Goal: Task Accomplishment & Management: Complete application form

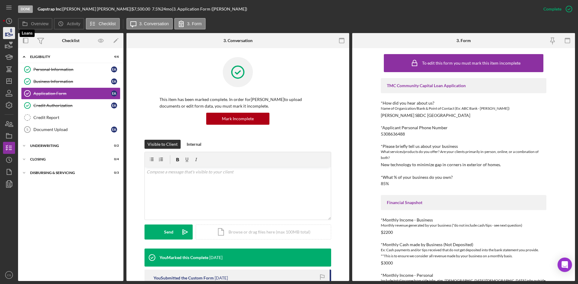
drag, startPoint x: 8, startPoint y: 33, endPoint x: 12, endPoint y: 36, distance: 5.1
click at [8, 33] on icon "button" at bounding box center [9, 33] width 15 height 15
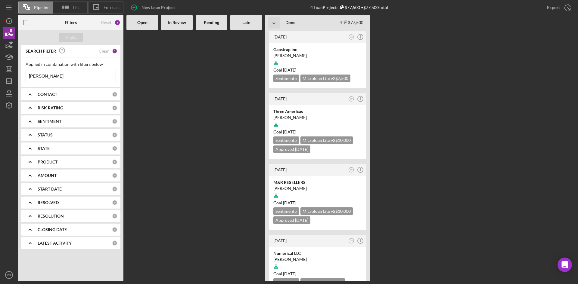
click at [52, 82] on input "[PERSON_NAME]" at bounding box center [71, 76] width 90 height 12
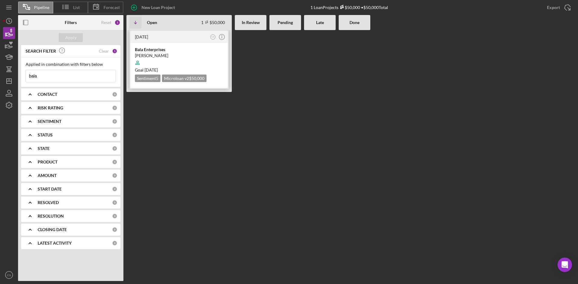
type input "bala"
click at [182, 69] on div "Goal [DATE]" at bounding box center [179, 70] width 88 height 6
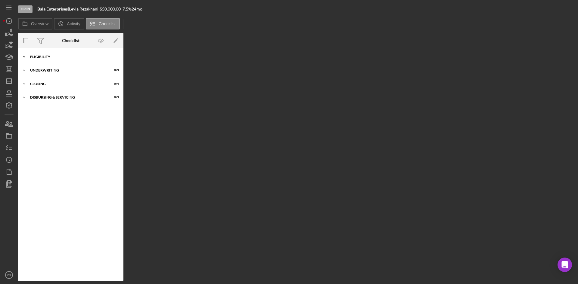
click at [64, 58] on div "Eligibility" at bounding box center [73, 57] width 86 height 4
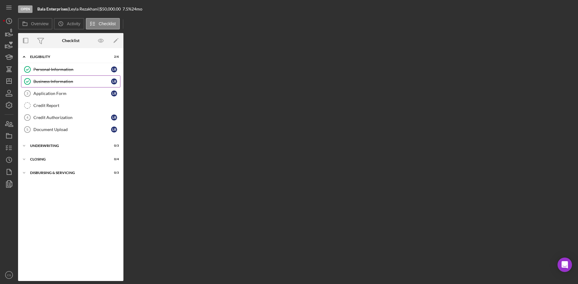
click at [58, 79] on div "Business Information" at bounding box center [72, 81] width 78 height 5
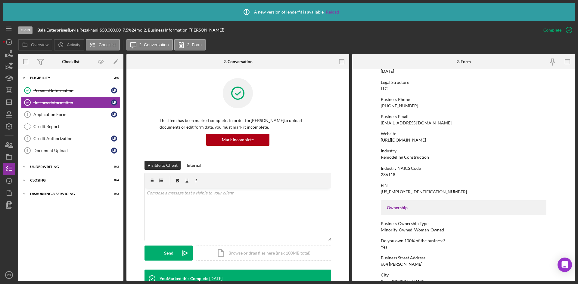
scroll to position [60, 0]
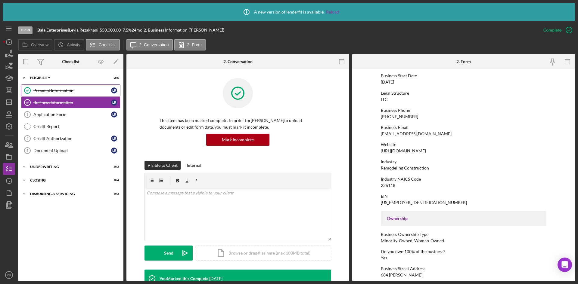
click at [60, 92] on div "Personal Information" at bounding box center [72, 90] width 78 height 5
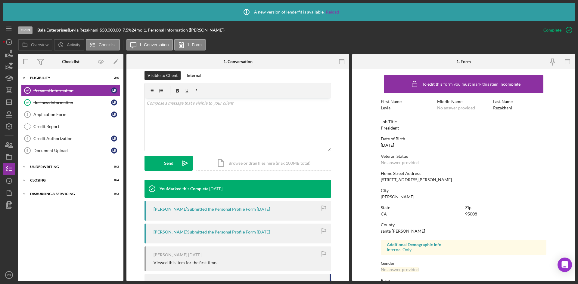
scroll to position [90, 0]
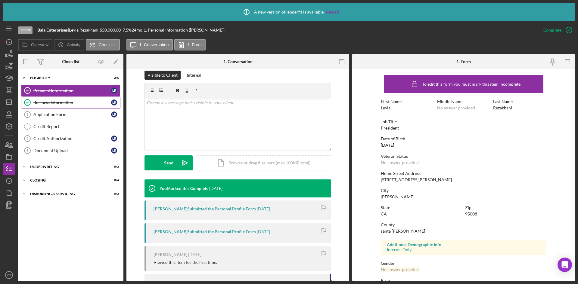
click at [68, 101] on div "Business Information" at bounding box center [72, 102] width 78 height 5
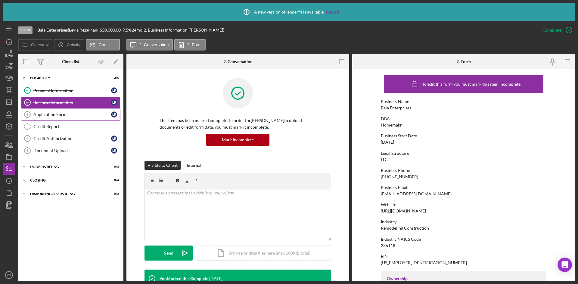
click at [74, 117] on div "Application Form" at bounding box center [72, 114] width 78 height 5
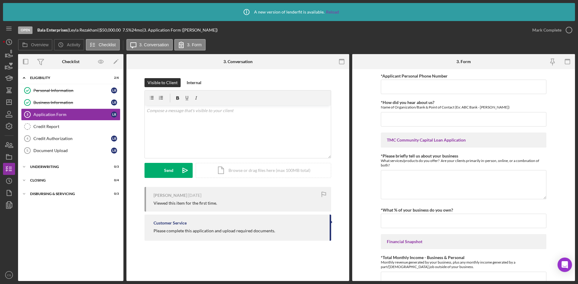
click at [198, 199] on div "[PERSON_NAME] [DATE] Viewed this item for the first time." at bounding box center [237, 199] width 187 height 25
drag, startPoint x: 201, startPoint y: 139, endPoint x: 209, endPoint y: 141, distance: 8.6
click at [201, 139] on div "v Color teal Color pink Remove color Add row above Add row below Add column bef…" at bounding box center [238, 132] width 186 height 53
click at [197, 111] on p "Hi [PERSON_NAME], thank you for starung the app did you need any assistance?" at bounding box center [238, 110] width 183 height 7
click at [195, 110] on p "Hi [PERSON_NAME], thank you for staring the app did you need any assistance?" at bounding box center [238, 110] width 183 height 7
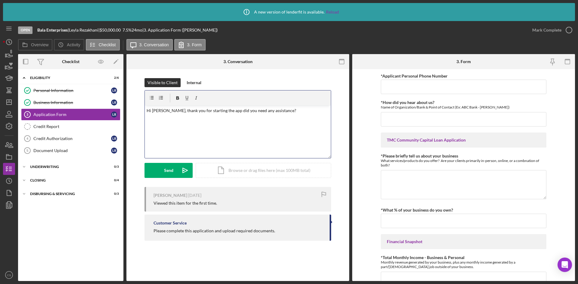
click at [231, 125] on div "v Color teal Color pink Remove color Add row above Add row below Add column bef…" at bounding box center [238, 132] width 186 height 53
drag, startPoint x: 283, startPoint y: 111, endPoint x: 280, endPoint y: 118, distance: 7.2
click at [282, 112] on p "Hi [PERSON_NAME], thank you for starting the app did you need any assistance?" at bounding box center [238, 110] width 183 height 7
drag, startPoint x: 250, startPoint y: 111, endPoint x: 273, endPoint y: 116, distance: 24.0
click at [273, 116] on div "v Color teal Color pink Remove color Add row above Add row below Add column bef…" at bounding box center [238, 132] width 186 height 53
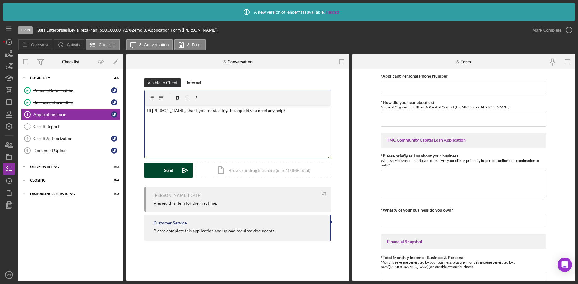
click at [162, 175] on button "Send Icon/icon-invite-send" at bounding box center [168, 170] width 48 height 15
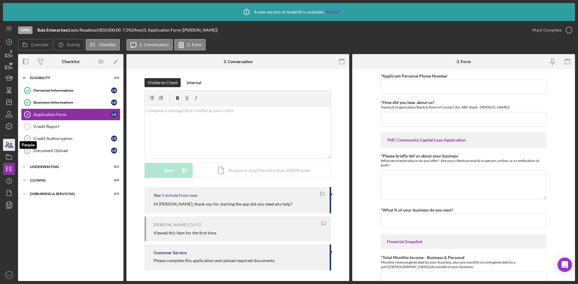
click at [8, 143] on icon "button" at bounding box center [6, 145] width 3 height 4
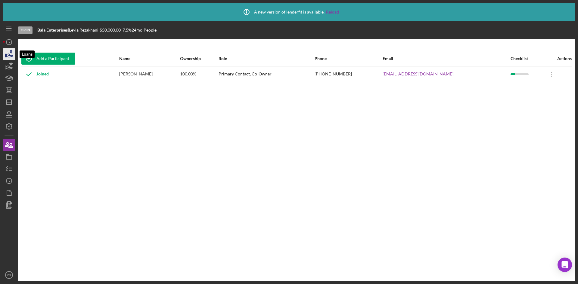
click at [10, 54] on icon "button" at bounding box center [9, 54] width 15 height 15
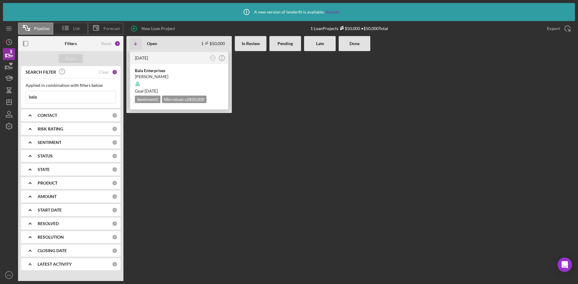
click at [180, 79] on div at bounding box center [179, 83] width 88 height 11
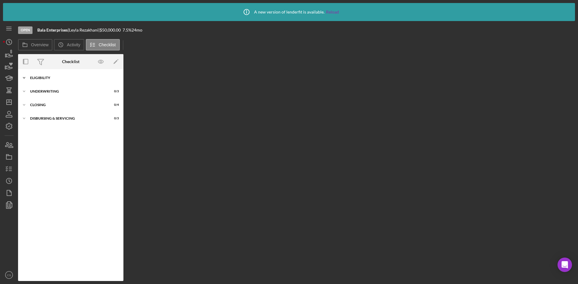
click at [56, 77] on div "Eligibility" at bounding box center [73, 78] width 86 height 4
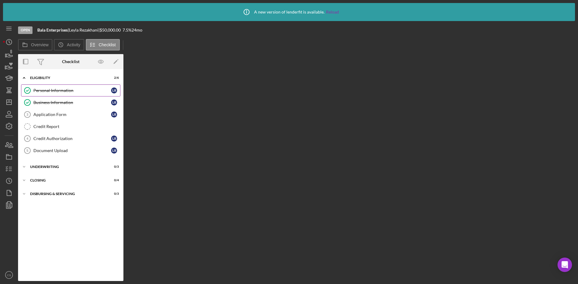
click at [54, 89] on div "Personal Information" at bounding box center [72, 90] width 78 height 5
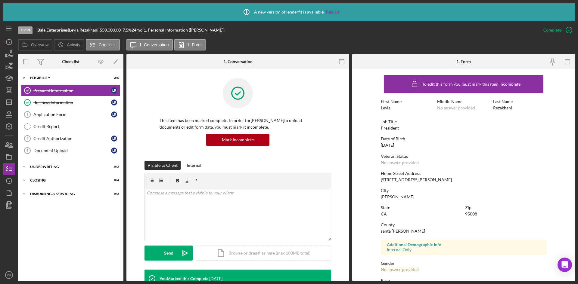
scroll to position [30, 0]
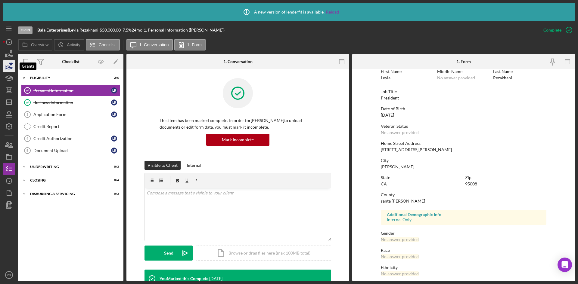
click at [11, 65] on icon "button" at bounding box center [11, 64] width 4 height 3
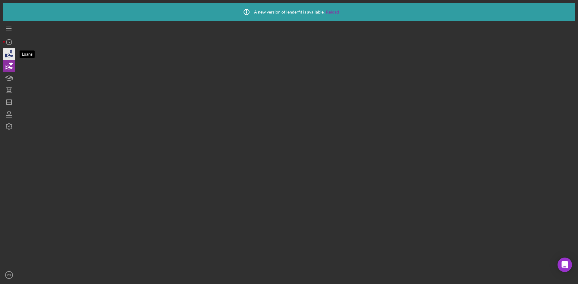
click at [11, 56] on icon "button" at bounding box center [9, 54] width 15 height 15
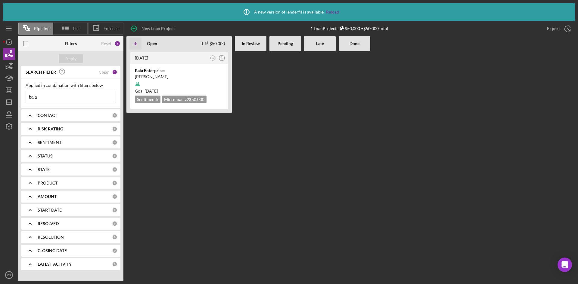
click at [73, 102] on input "bala" at bounding box center [71, 97] width 90 height 12
click at [71, 102] on input "bala" at bounding box center [71, 97] width 90 height 12
click at [76, 105] on div "Applied in combination with filters below bala Icon/Menu Close" at bounding box center [70, 93] width 99 height 29
click at [81, 95] on input "bala" at bounding box center [71, 97] width 90 height 12
drag, startPoint x: 81, startPoint y: 95, endPoint x: 82, endPoint y: 98, distance: 3.1
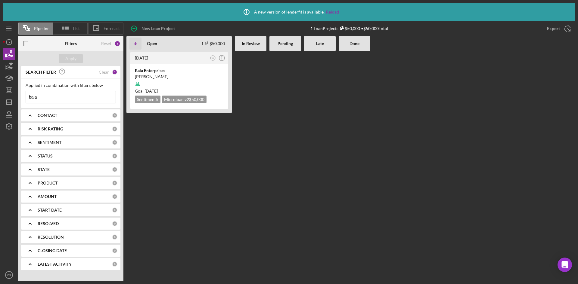
click at [83, 98] on input "bala" at bounding box center [71, 97] width 90 height 12
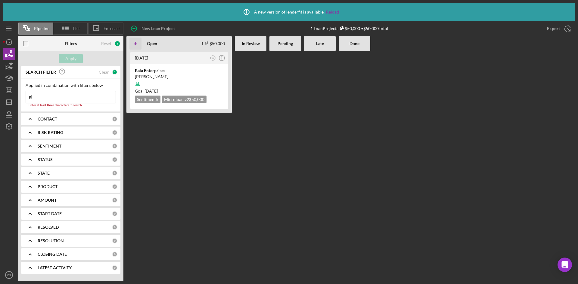
drag, startPoint x: 83, startPoint y: 90, endPoint x: 83, endPoint y: 94, distance: 3.6
click at [83, 93] on div "Applied in combination with filters below al Icon/Menu Close Enter at least thr…" at bounding box center [71, 95] width 90 height 24
click at [85, 97] on input "al" at bounding box center [71, 97] width 90 height 12
click at [81, 94] on input "al" at bounding box center [71, 97] width 90 height 12
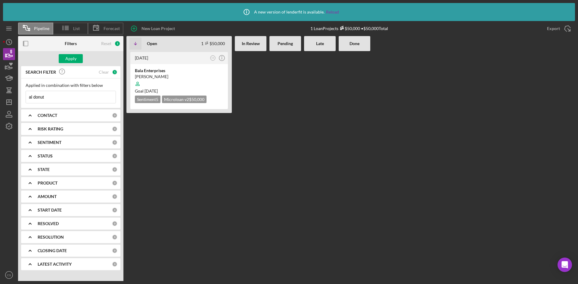
type input "al donuts"
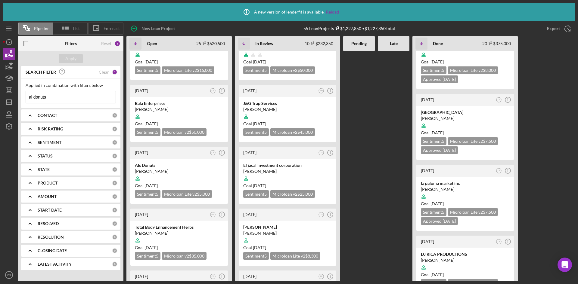
scroll to position [90, 0]
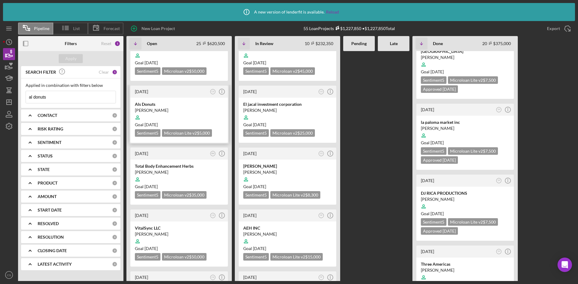
click at [166, 109] on div "[PERSON_NAME]" at bounding box center [179, 110] width 88 height 6
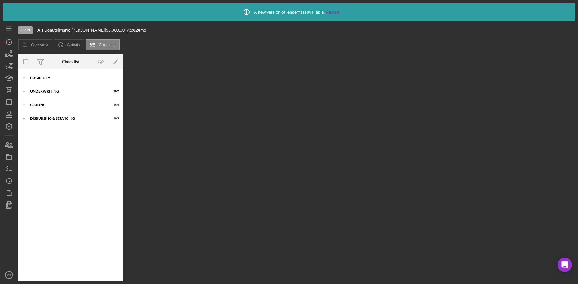
click at [42, 81] on div "Icon/Expander Eligibility 1 / 6" at bounding box center [70, 78] width 105 height 12
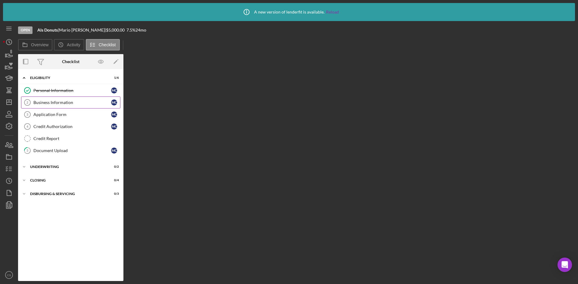
click at [69, 101] on div "Business Information" at bounding box center [72, 102] width 78 height 5
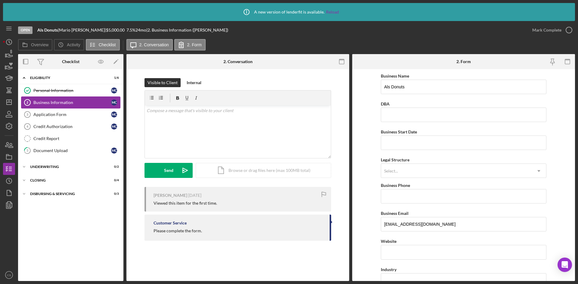
drag, startPoint x: 74, startPoint y: 93, endPoint x: 76, endPoint y: 97, distance: 4.6
click at [74, 93] on link "Personal Information Personal Information M C" at bounding box center [70, 91] width 99 height 12
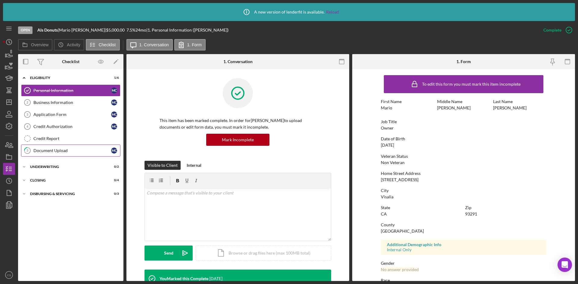
click at [76, 152] on div "Document Upload" at bounding box center [72, 150] width 78 height 5
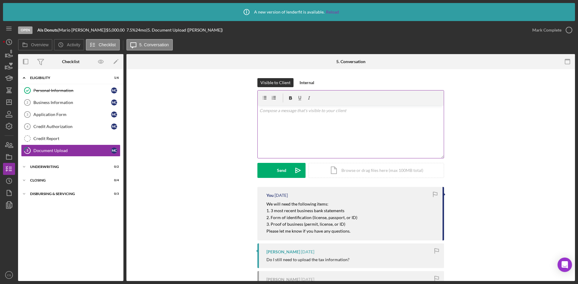
click at [320, 135] on div "v Color teal Color pink Remove color Add row above Add row below Add column bef…" at bounding box center [351, 132] width 186 height 53
click at [259, 111] on p "no but i need the statements" at bounding box center [350, 110] width 183 height 7
click at [267, 112] on p "Hi! no but i need the statements" at bounding box center [350, 110] width 183 height 7
click at [325, 112] on p "Hi! No but i need the statements" at bounding box center [350, 110] width 183 height 7
click at [318, 114] on p "Hi! No but i need the statements!" at bounding box center [350, 110] width 183 height 7
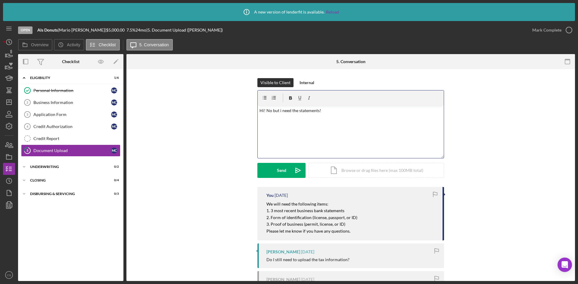
click at [321, 113] on p "Hi! No but i need the statements!" at bounding box center [350, 110] width 183 height 7
click at [291, 170] on icon "Icon/icon-invite-send" at bounding box center [297, 170] width 15 height 15
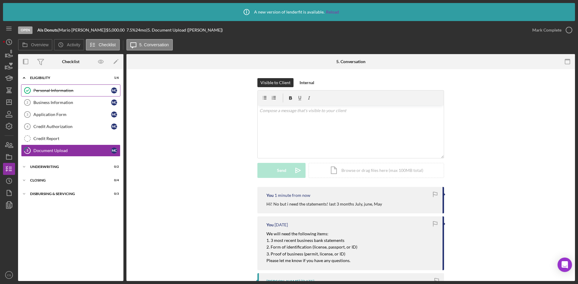
click at [59, 92] on div "Personal Information" at bounding box center [72, 90] width 78 height 5
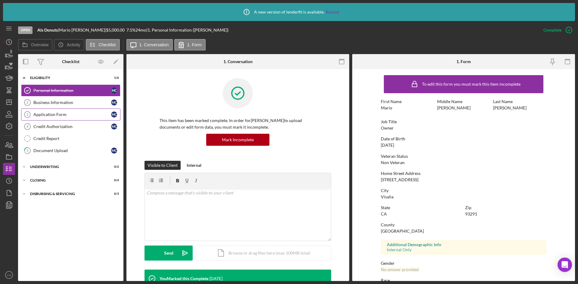
click at [67, 108] on link "Business Information 2 Business Information M C" at bounding box center [70, 103] width 99 height 12
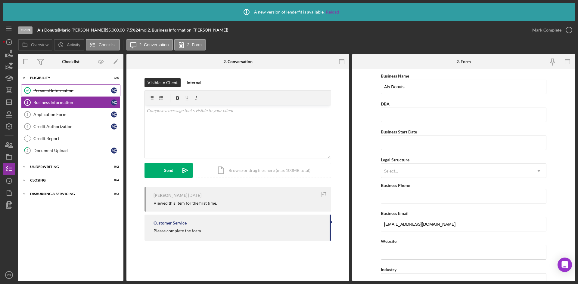
click at [76, 95] on link "Personal Information Personal Information M C" at bounding box center [70, 91] width 99 height 12
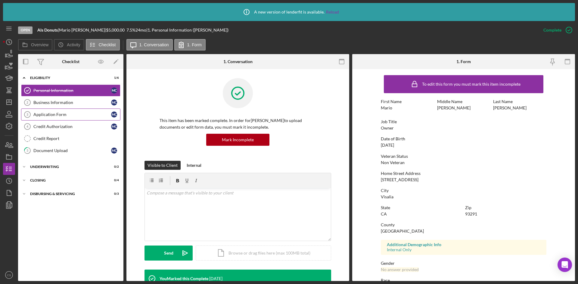
click at [63, 111] on link "Application Form 3 Application Form M C" at bounding box center [70, 115] width 99 height 12
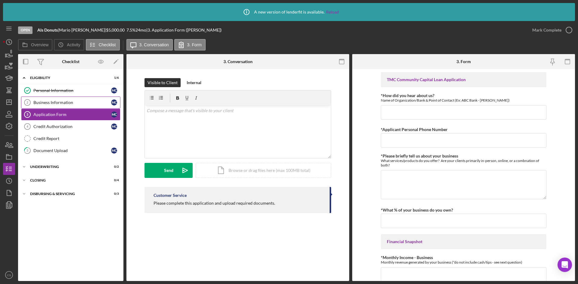
click at [67, 104] on div "Business Information" at bounding box center [72, 102] width 78 height 5
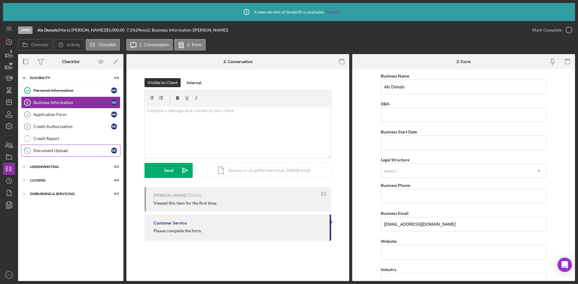
click at [68, 154] on link "5 Document Upload M C" at bounding box center [70, 151] width 99 height 12
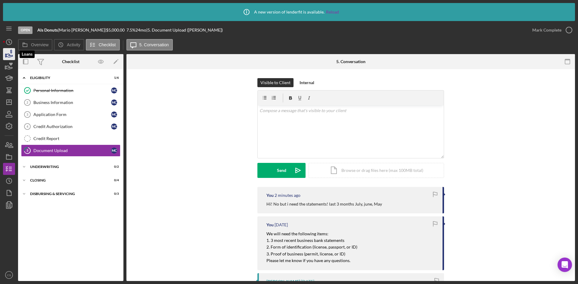
click at [6, 57] on icon "button" at bounding box center [9, 54] width 15 height 15
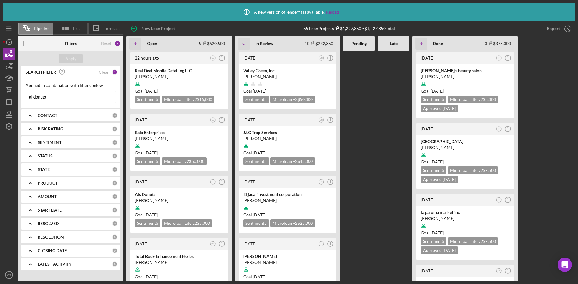
click at [95, 97] on input "al donuts" at bounding box center [71, 97] width 90 height 12
drag, startPoint x: 95, startPoint y: 96, endPoint x: 95, endPoint y: 100, distance: 3.7
click at [95, 97] on input "al donuts" at bounding box center [71, 97] width 90 height 12
type input "kandi"
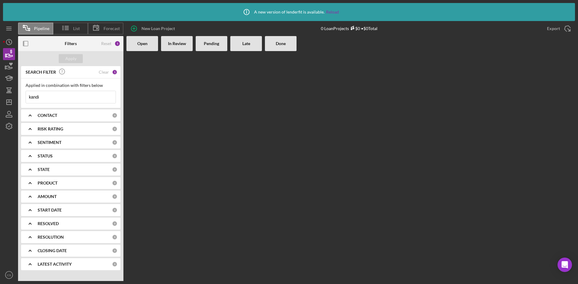
drag, startPoint x: 79, startPoint y: 94, endPoint x: 0, endPoint y: 98, distance: 78.6
click at [0, 98] on div "Icon/Info A new version of lenderfit is available. Reload Pipeline List Forecas…" at bounding box center [289, 142] width 578 height 284
click at [76, 98] on input at bounding box center [71, 97] width 90 height 12
click at [211, 177] on div at bounding box center [212, 166] width 32 height 230
click at [69, 92] on input at bounding box center [71, 97] width 90 height 12
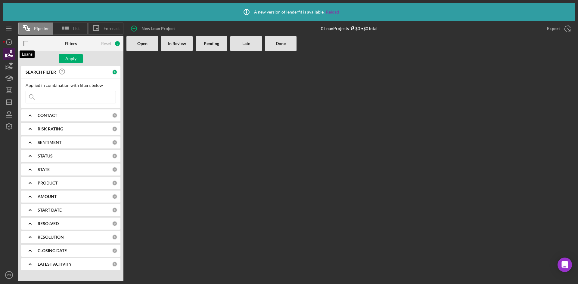
click at [11, 56] on icon "button" at bounding box center [9, 55] width 6 height 3
click at [9, 58] on icon "button" at bounding box center [9, 54] width 15 height 15
click at [9, 57] on icon "button" at bounding box center [9, 54] width 15 height 15
